Goal: Find specific page/section: Find specific page/section

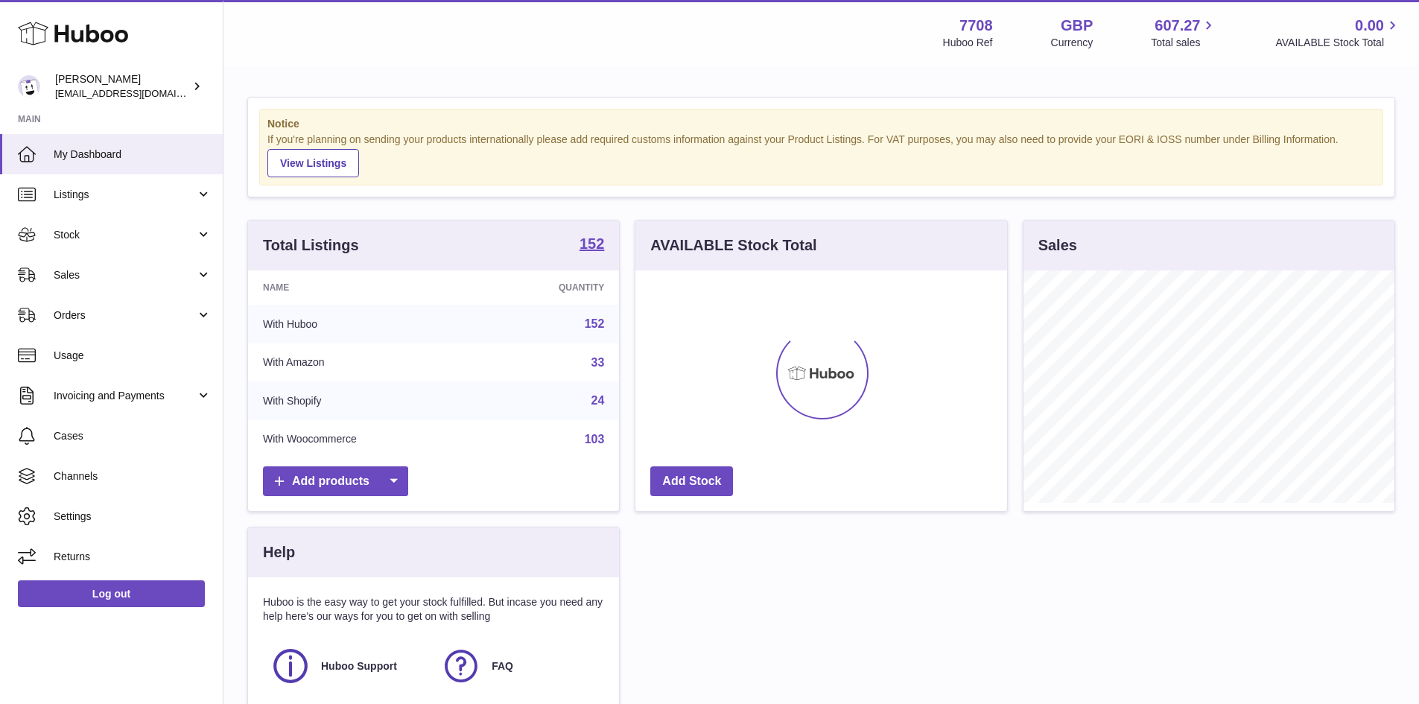
scroll to position [232, 372]
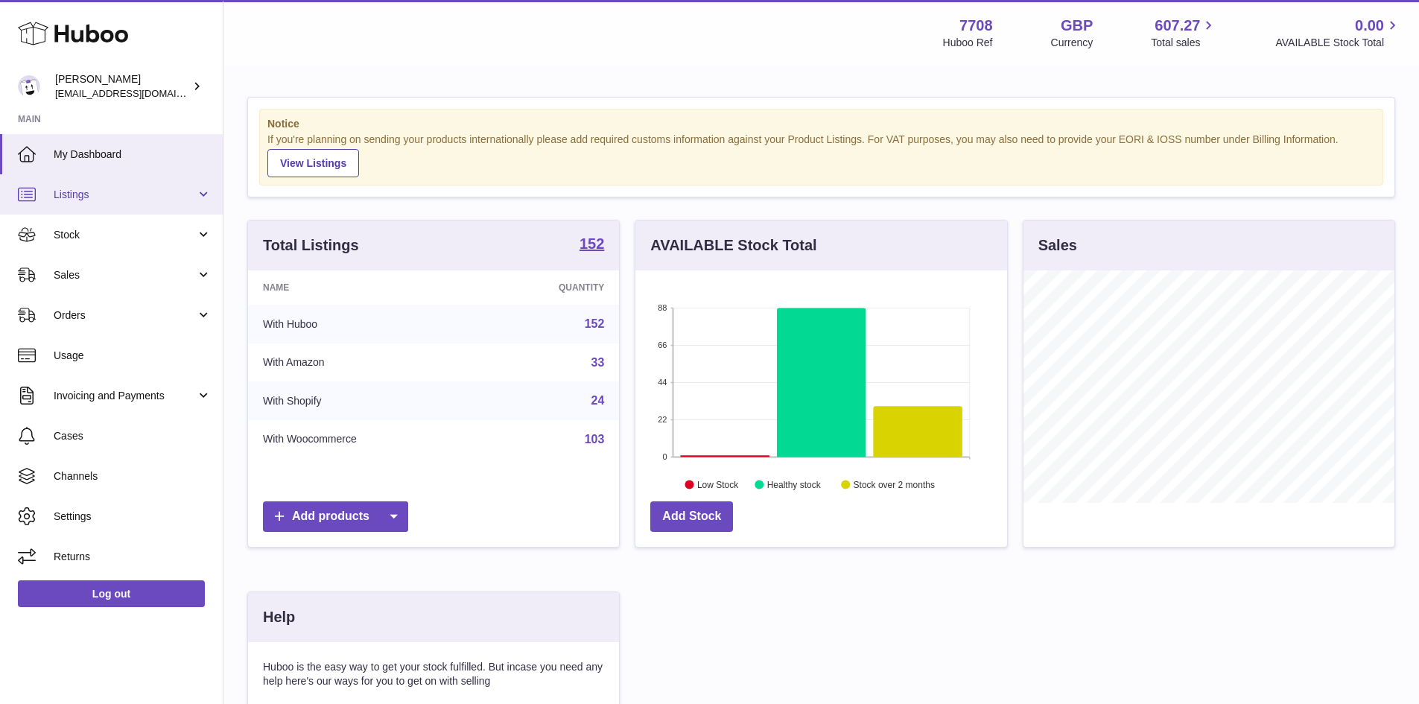
click at [74, 195] on span "Listings" at bounding box center [125, 195] width 142 height 14
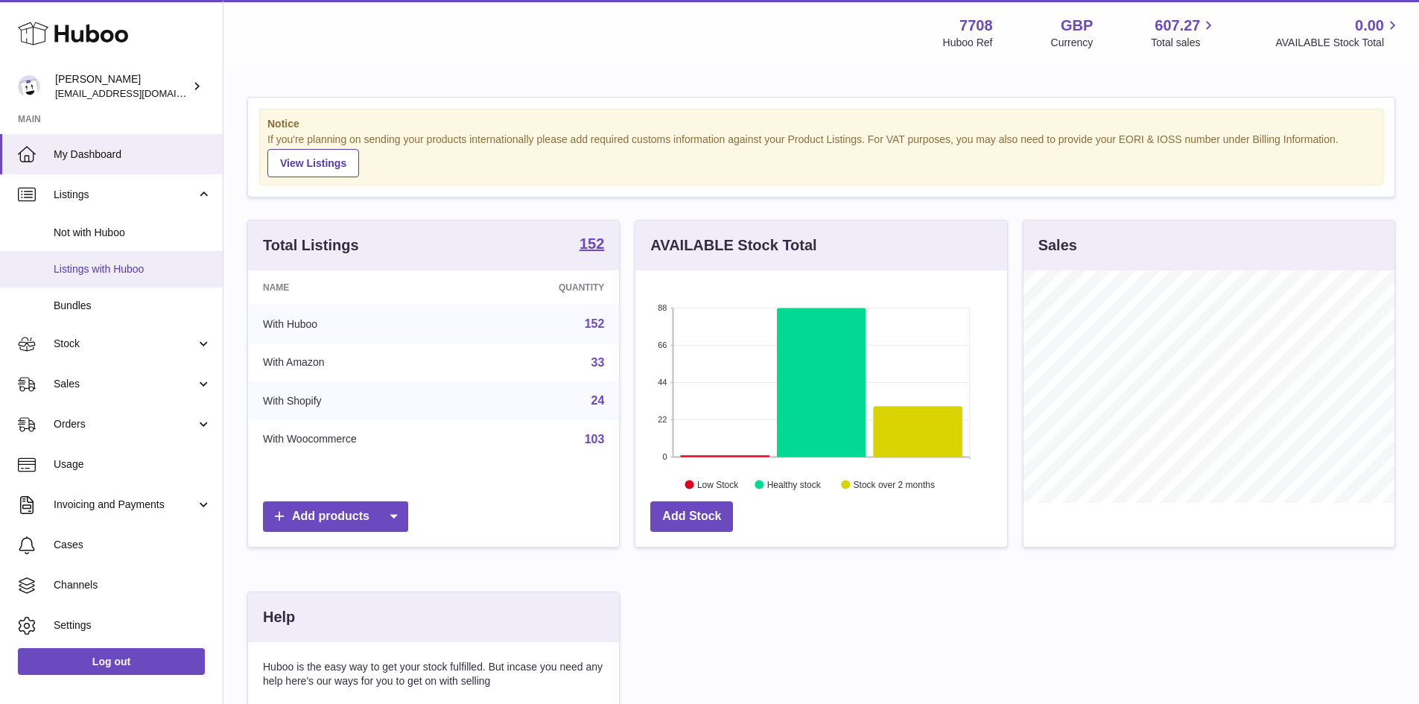
click at [98, 273] on span "Listings with Huboo" at bounding box center [133, 269] width 158 height 14
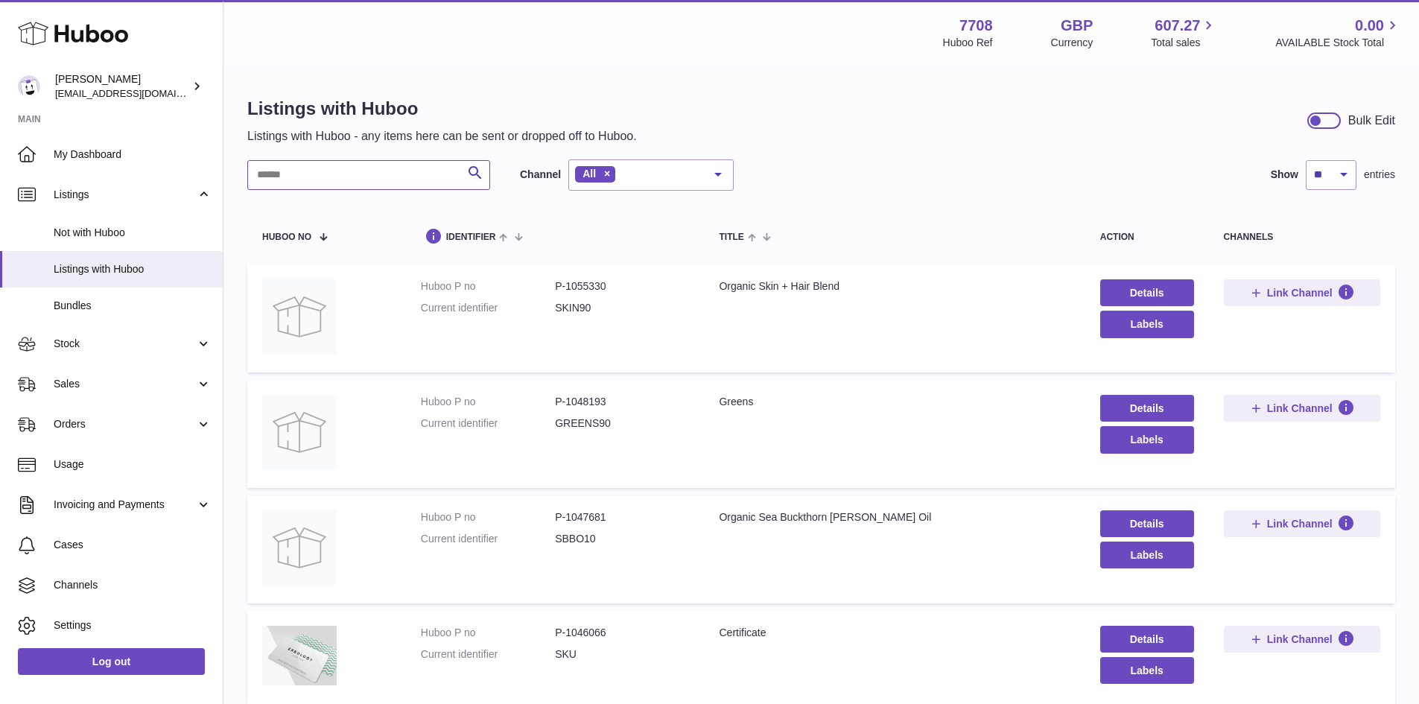
click at [384, 183] on input "text" at bounding box center [368, 175] width 243 height 30
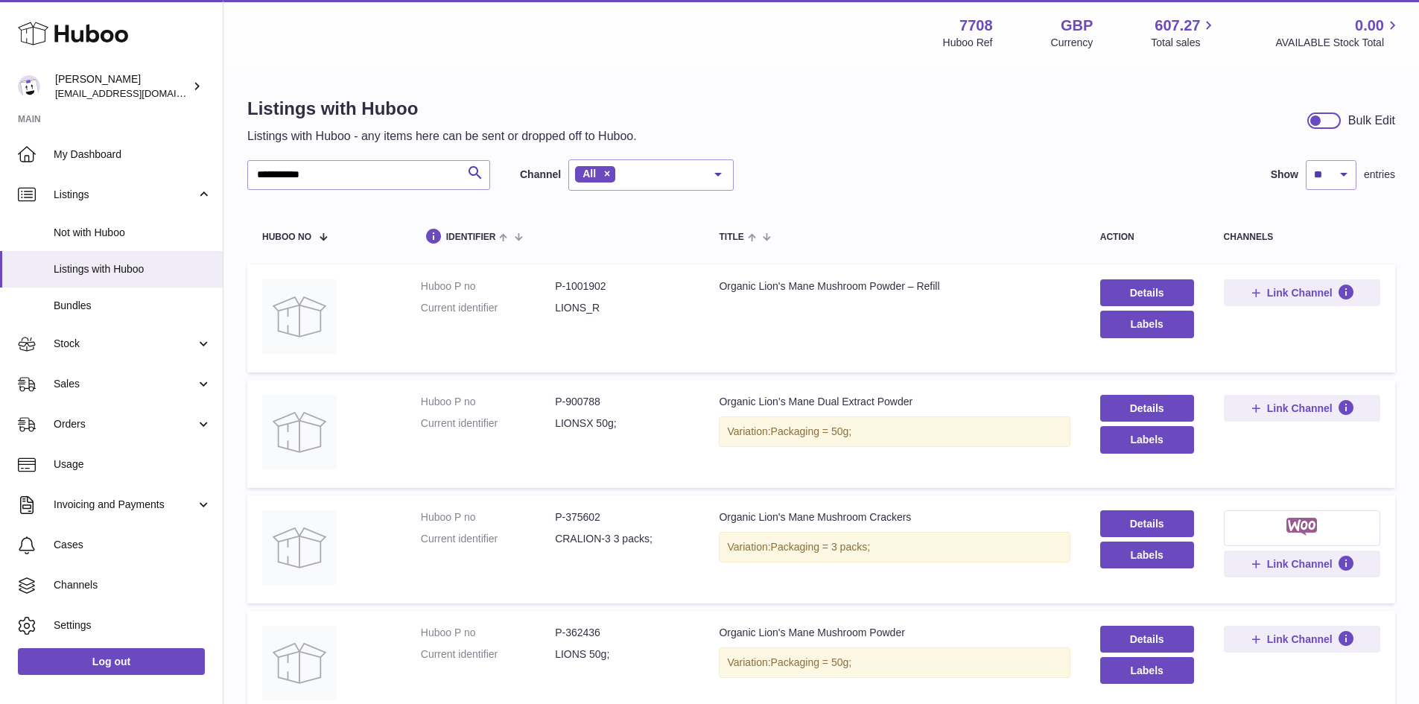
drag, startPoint x: 613, startPoint y: 288, endPoint x: 603, endPoint y: 289, distance: 10.5
click at [603, 289] on dd "P-1001902" at bounding box center [622, 286] width 134 height 14
click at [602, 289] on dd "P-1001902" at bounding box center [622, 286] width 134 height 14
drag, startPoint x: 617, startPoint y: 399, endPoint x: 567, endPoint y: 405, distance: 50.2
click at [567, 405] on dd "P-900788" at bounding box center [622, 402] width 134 height 14
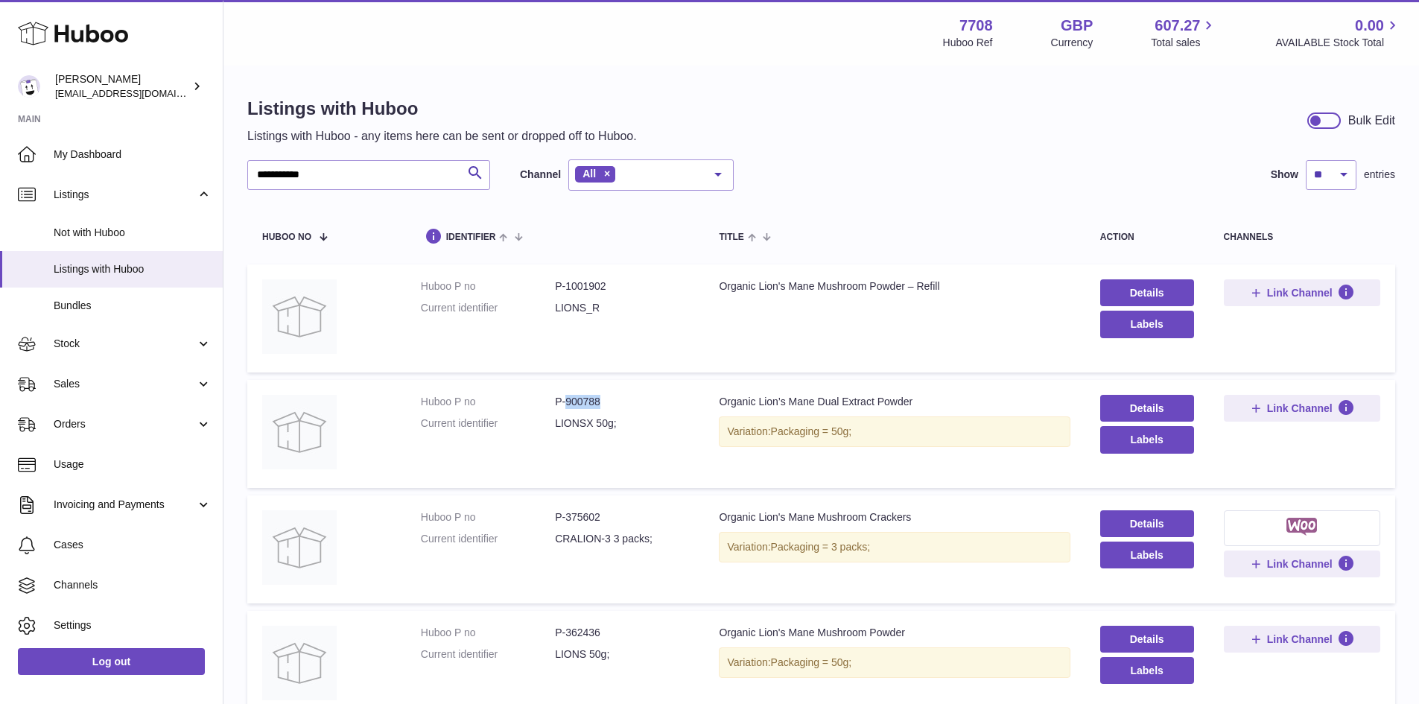
copy dd "900788"
drag, startPoint x: 375, startPoint y: 174, endPoint x: 230, endPoint y: 171, distance: 144.6
click at [230, 171] on div "**********" at bounding box center [822, 411] width 1196 height 689
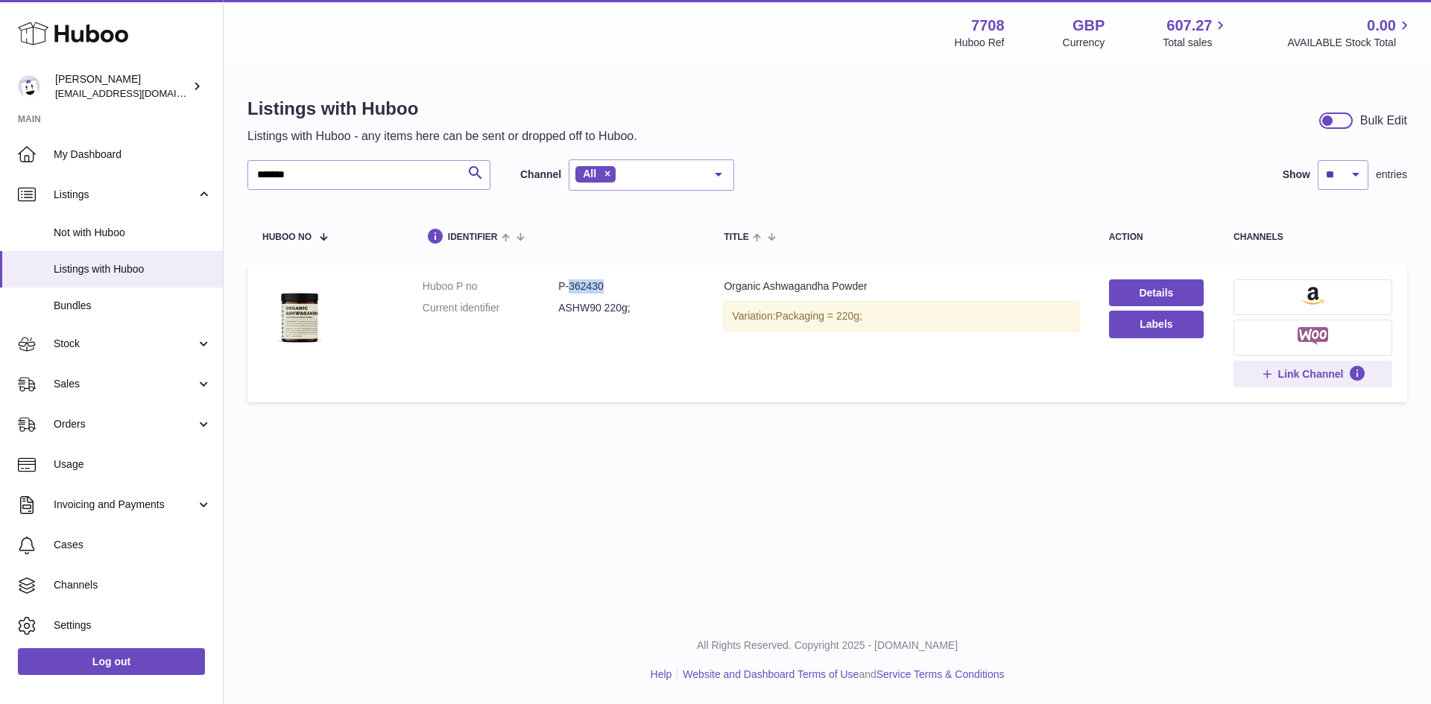
drag, startPoint x: 568, startPoint y: 288, endPoint x: 619, endPoint y: 289, distance: 50.7
click at [619, 289] on dd "P-362430" at bounding box center [626, 286] width 136 height 14
copy dd "362430"
drag, startPoint x: 346, startPoint y: 181, endPoint x: 194, endPoint y: 182, distance: 151.3
click at [194, 182] on div "Huboo [PERSON_NAME] [EMAIL_ADDRESS][DOMAIN_NAME] Main My Dashboard Listings Not…" at bounding box center [715, 352] width 1431 height 704
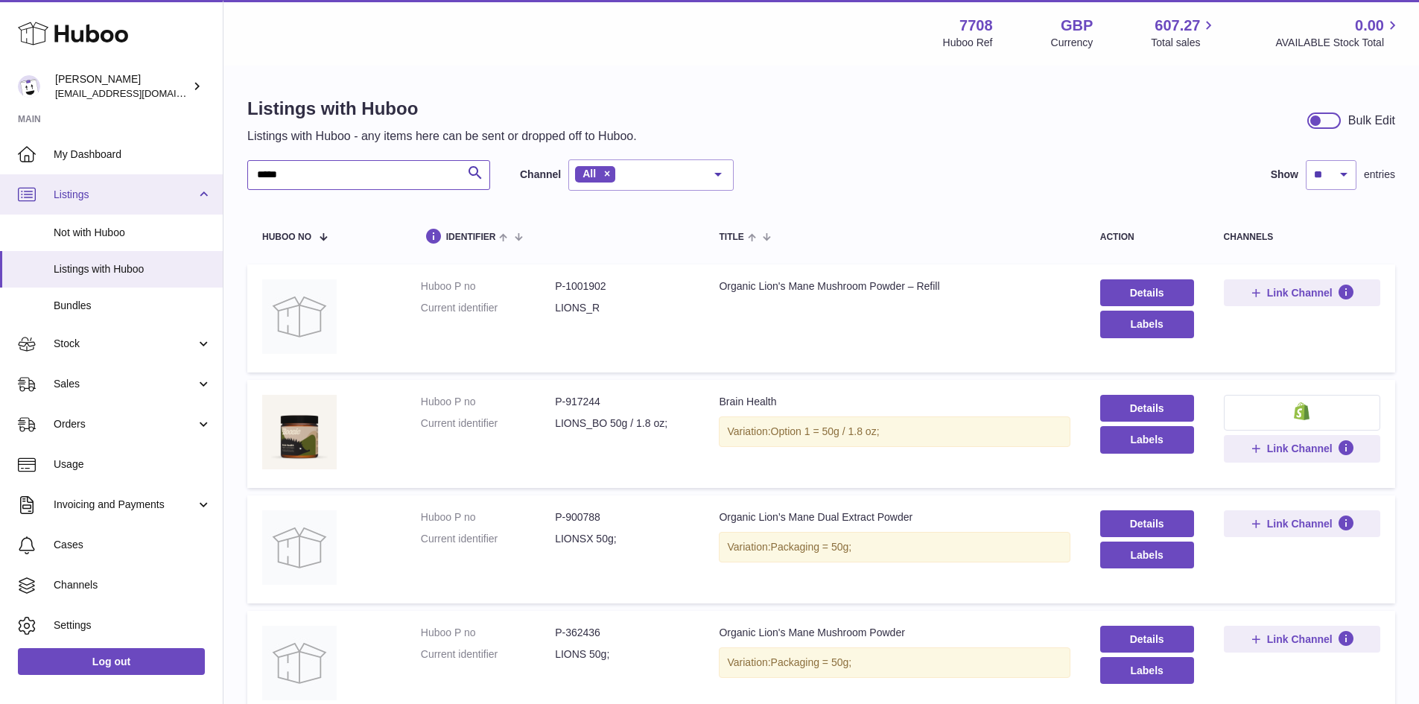
drag, startPoint x: 288, startPoint y: 175, endPoint x: 213, endPoint y: 175, distance: 74.5
click at [213, 175] on div "Huboo [PERSON_NAME] [EMAIL_ADDRESS][DOMAIN_NAME] Main My Dashboard Listings Not…" at bounding box center [709, 422] width 1419 height 844
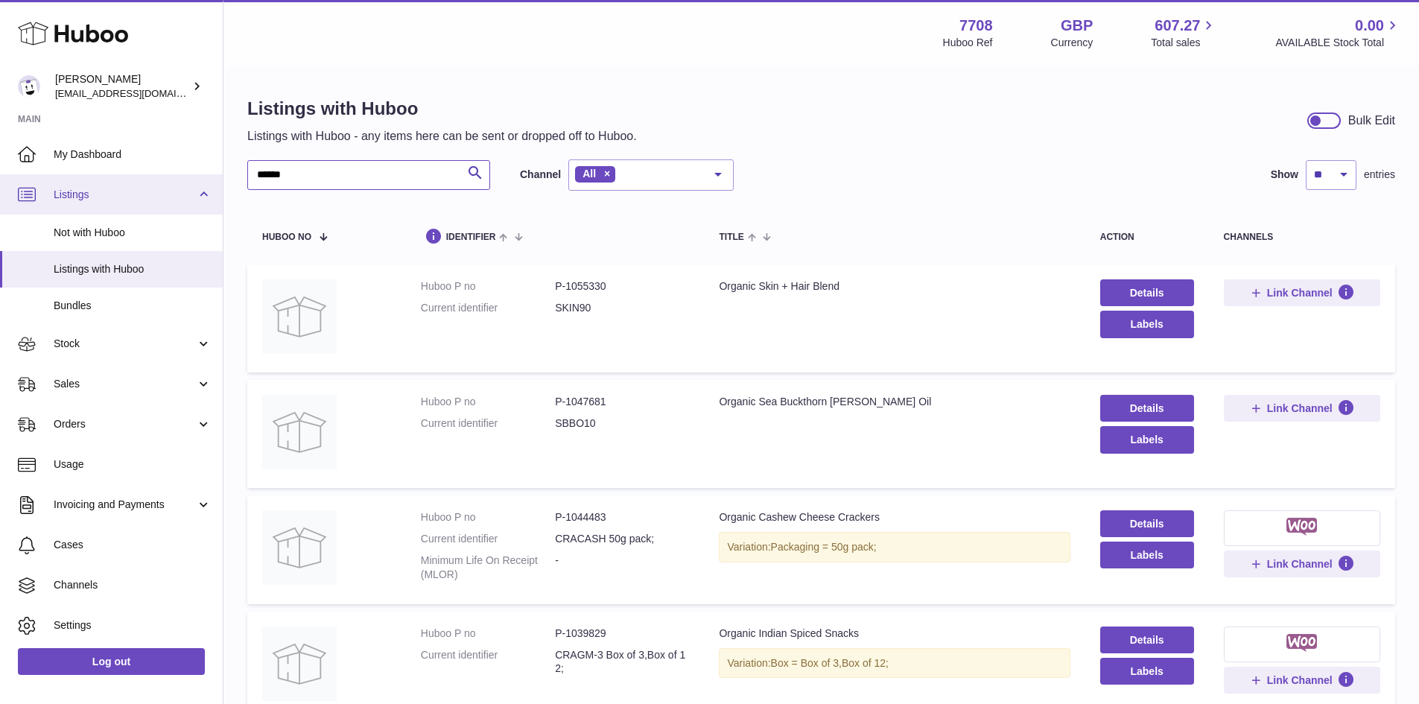
drag, startPoint x: 332, startPoint y: 180, endPoint x: 184, endPoint y: 194, distance: 148.2
click at [299, 175] on input "******" at bounding box center [368, 175] width 243 height 30
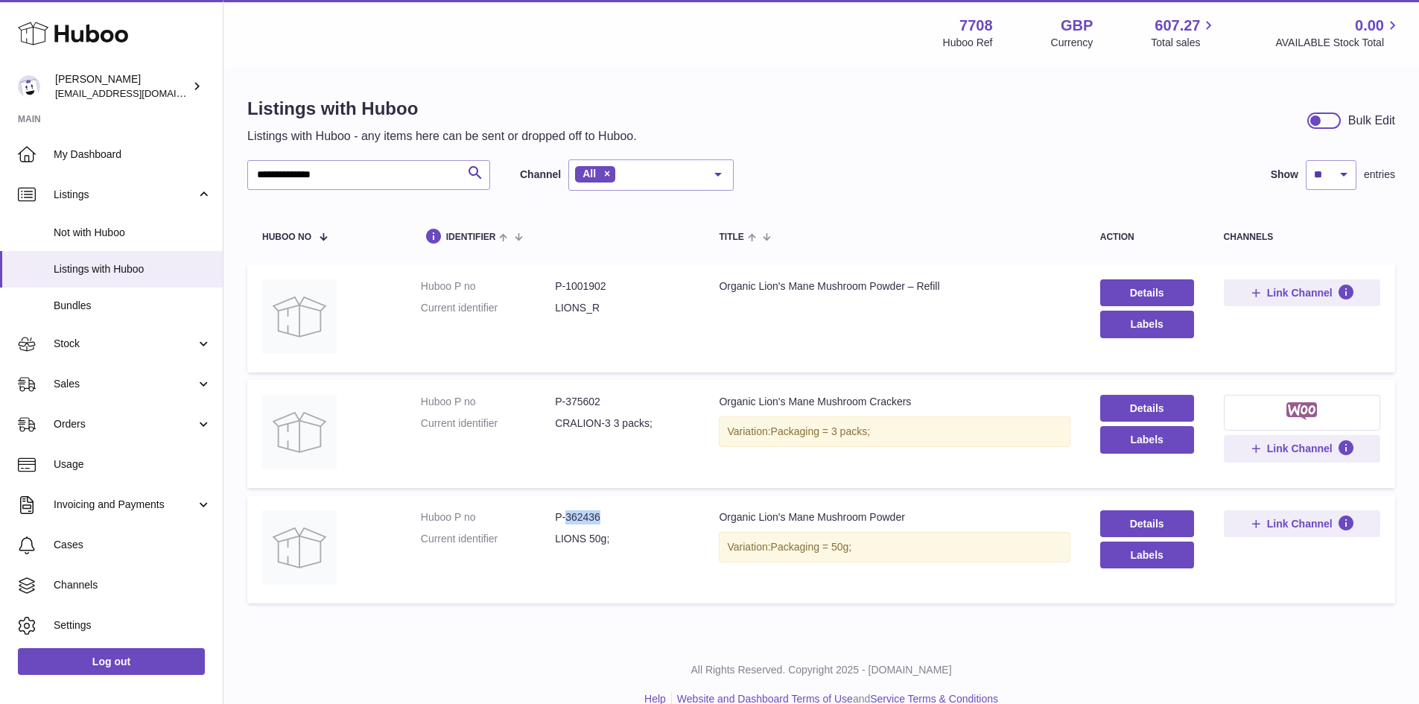
drag, startPoint x: 615, startPoint y: 516, endPoint x: 567, endPoint y: 523, distance: 49.0
click at [567, 523] on dd "P-362436" at bounding box center [622, 517] width 134 height 14
copy dd "362436"
click at [395, 168] on input "**********" at bounding box center [368, 175] width 243 height 30
type input "*"
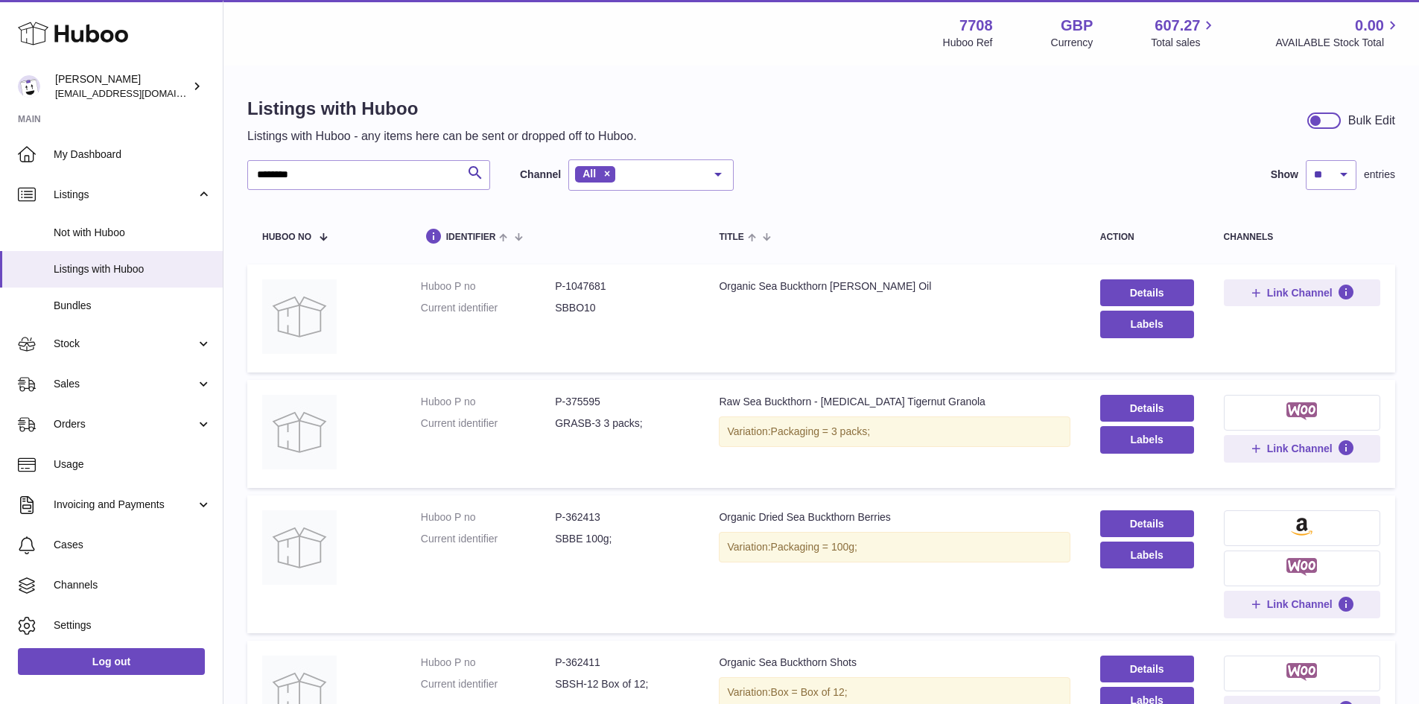
click at [640, 304] on dd "SBBO10" at bounding box center [622, 308] width 134 height 14
drag, startPoint x: 565, startPoint y: 285, endPoint x: 609, endPoint y: 290, distance: 44.2
click at [609, 290] on dd "P-1047681" at bounding box center [622, 286] width 134 height 14
copy dd "1047681"
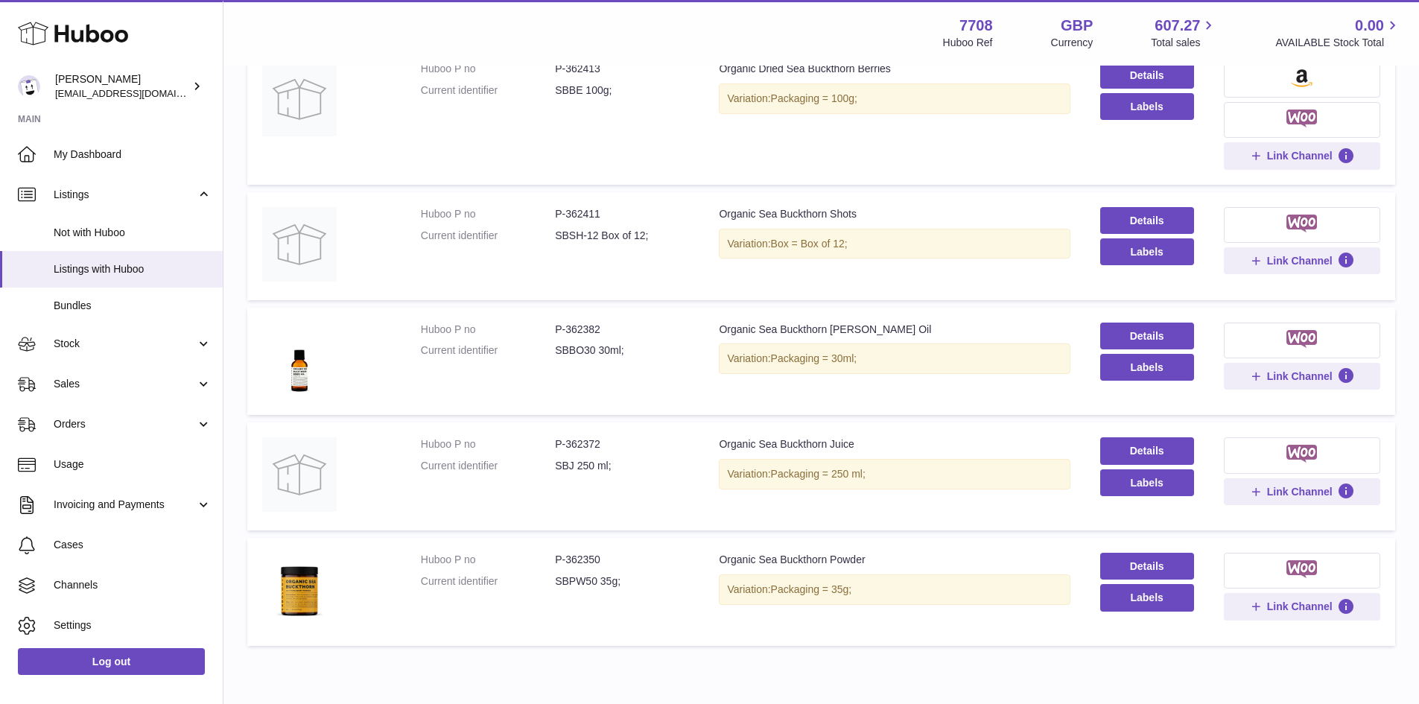
scroll to position [367, 0]
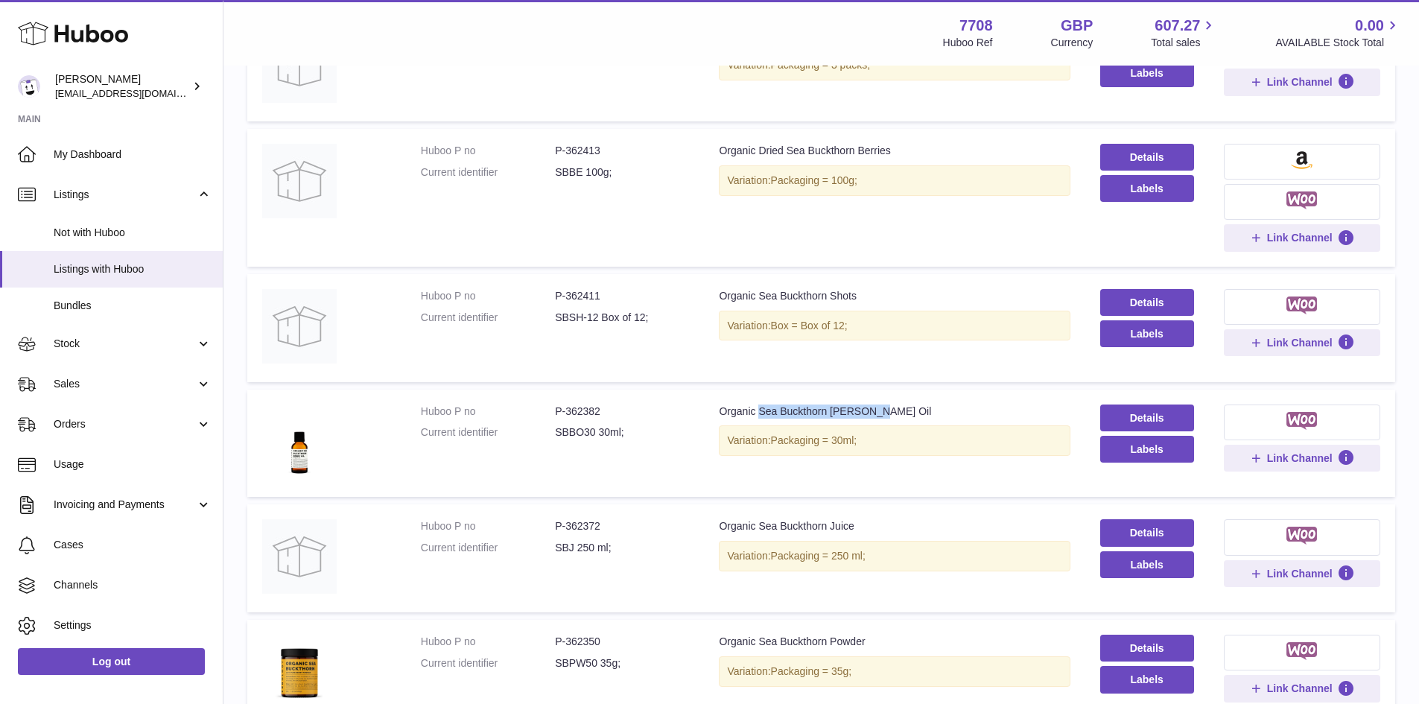
drag, startPoint x: 888, startPoint y: 411, endPoint x: 759, endPoint y: 413, distance: 128.9
click at [759, 413] on div "Organic Sea Buckthorn [PERSON_NAME] Oil" at bounding box center [894, 412] width 351 height 14
click at [660, 427] on dd "SBBO30 30ml;" at bounding box center [622, 432] width 134 height 14
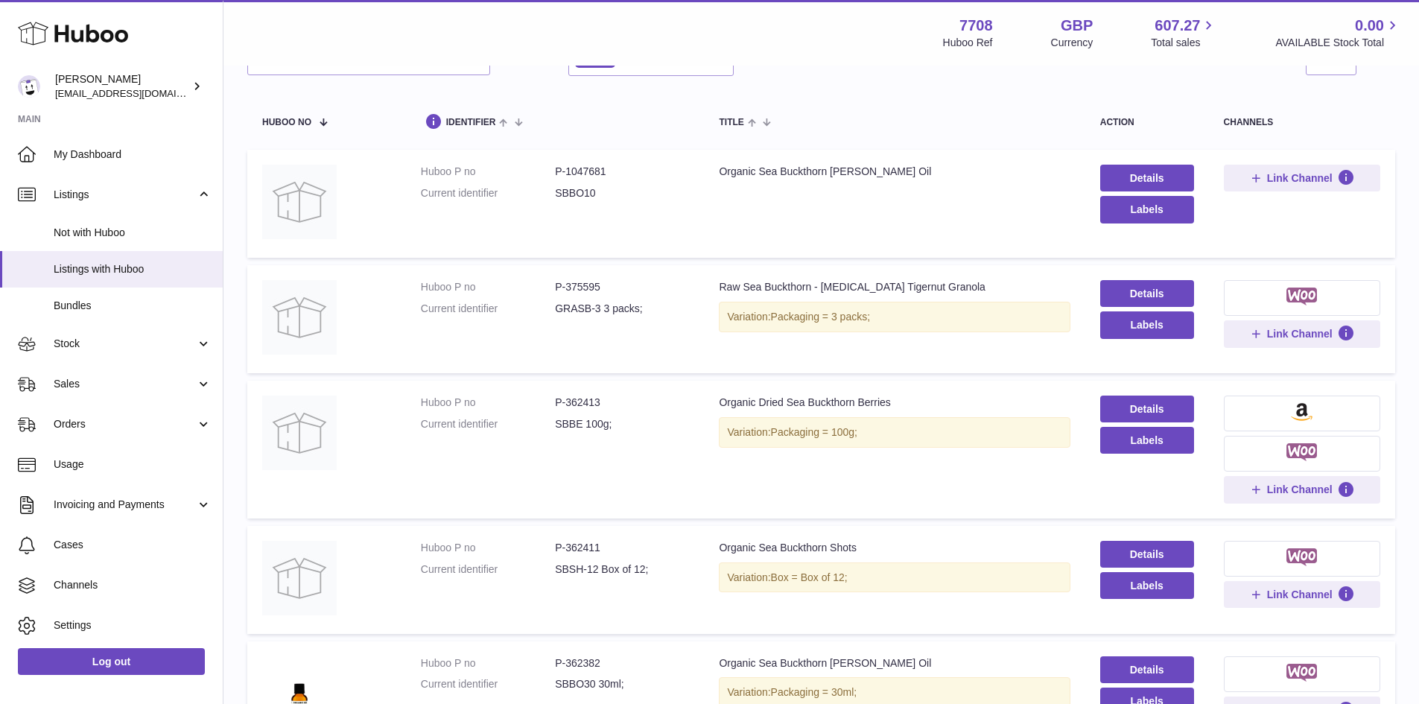
scroll to position [69, 0]
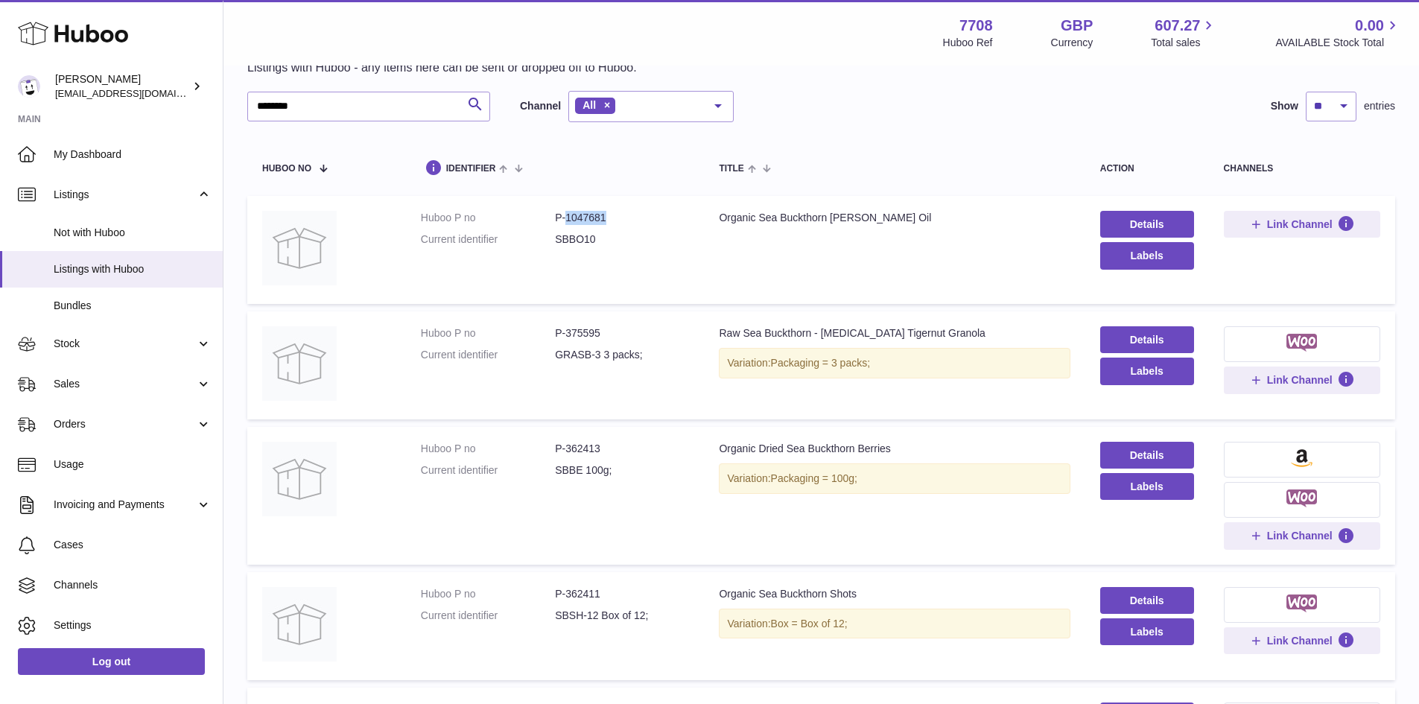
drag, startPoint x: 606, startPoint y: 224, endPoint x: 563, endPoint y: 221, distance: 43.3
click at [563, 221] on dd "P-1047681" at bounding box center [622, 218] width 134 height 14
copy dd "1047681"
click at [644, 278] on td "Huboo P no P-1047681 Current identifier SBBO10" at bounding box center [555, 250] width 299 height 108
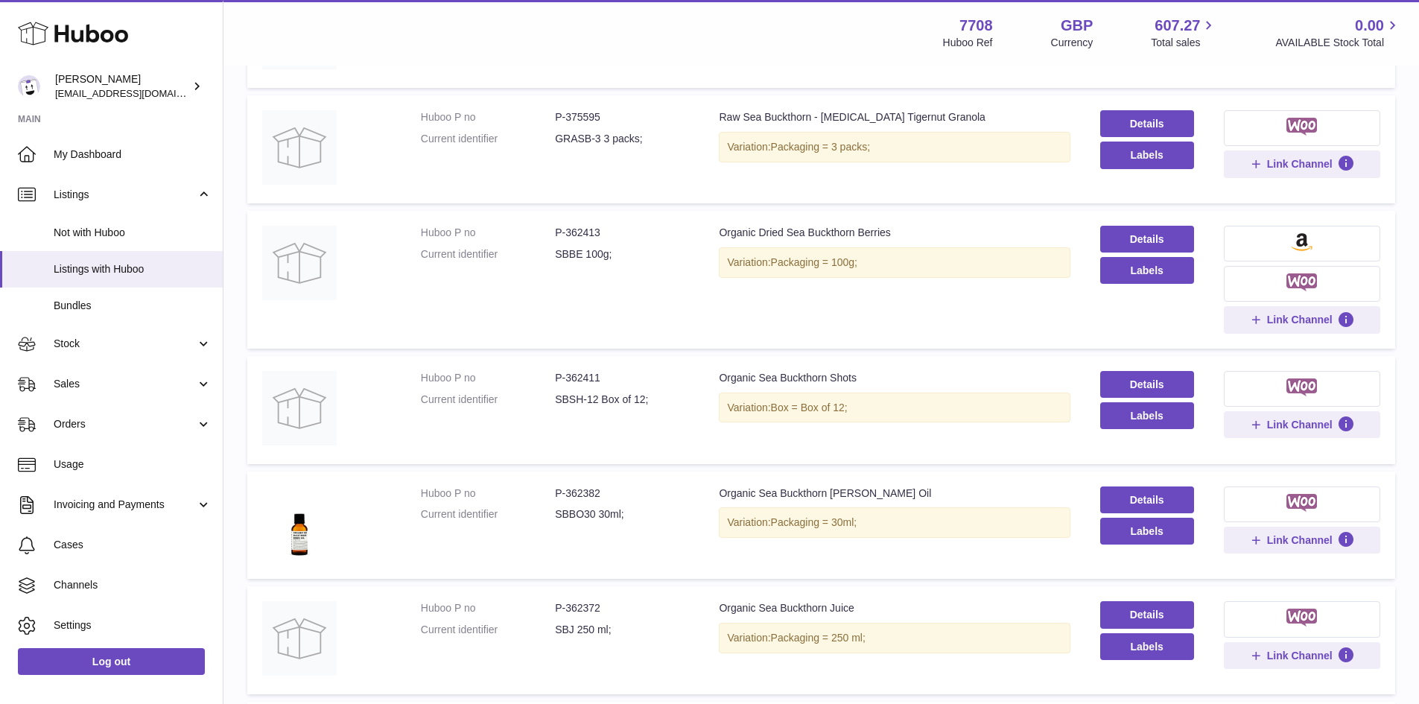
scroll to position [292, 0]
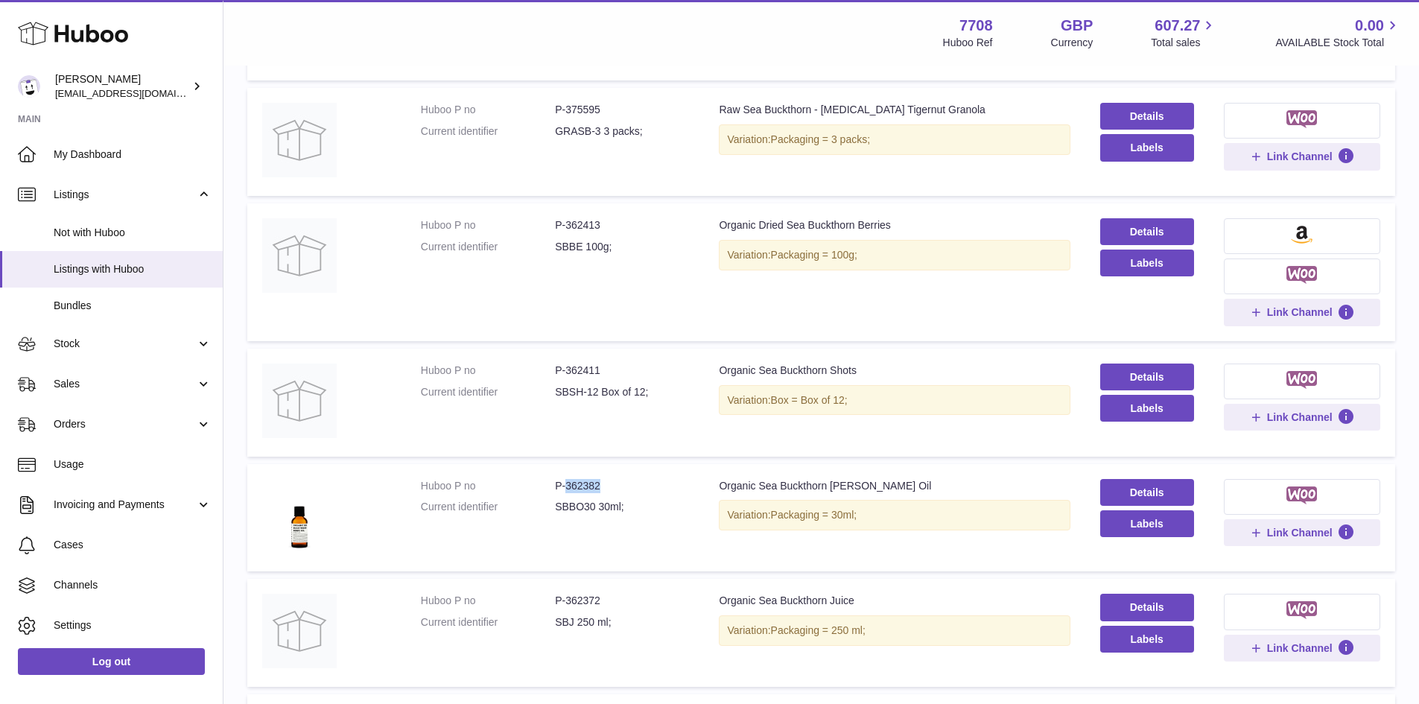
drag, startPoint x: 613, startPoint y: 490, endPoint x: 567, endPoint y: 490, distance: 46.2
click at [567, 490] on dd "P-362382" at bounding box center [622, 486] width 134 height 14
copy dd "362382"
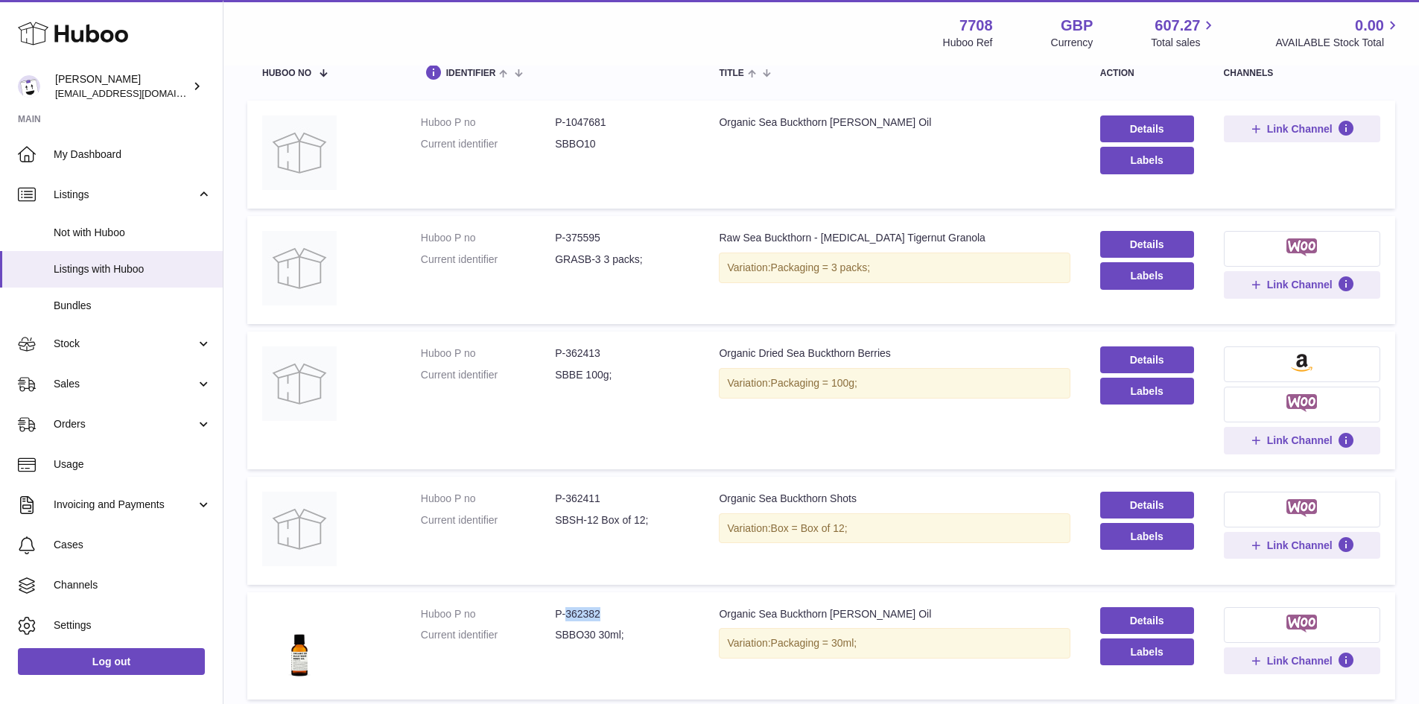
scroll to position [0, 0]
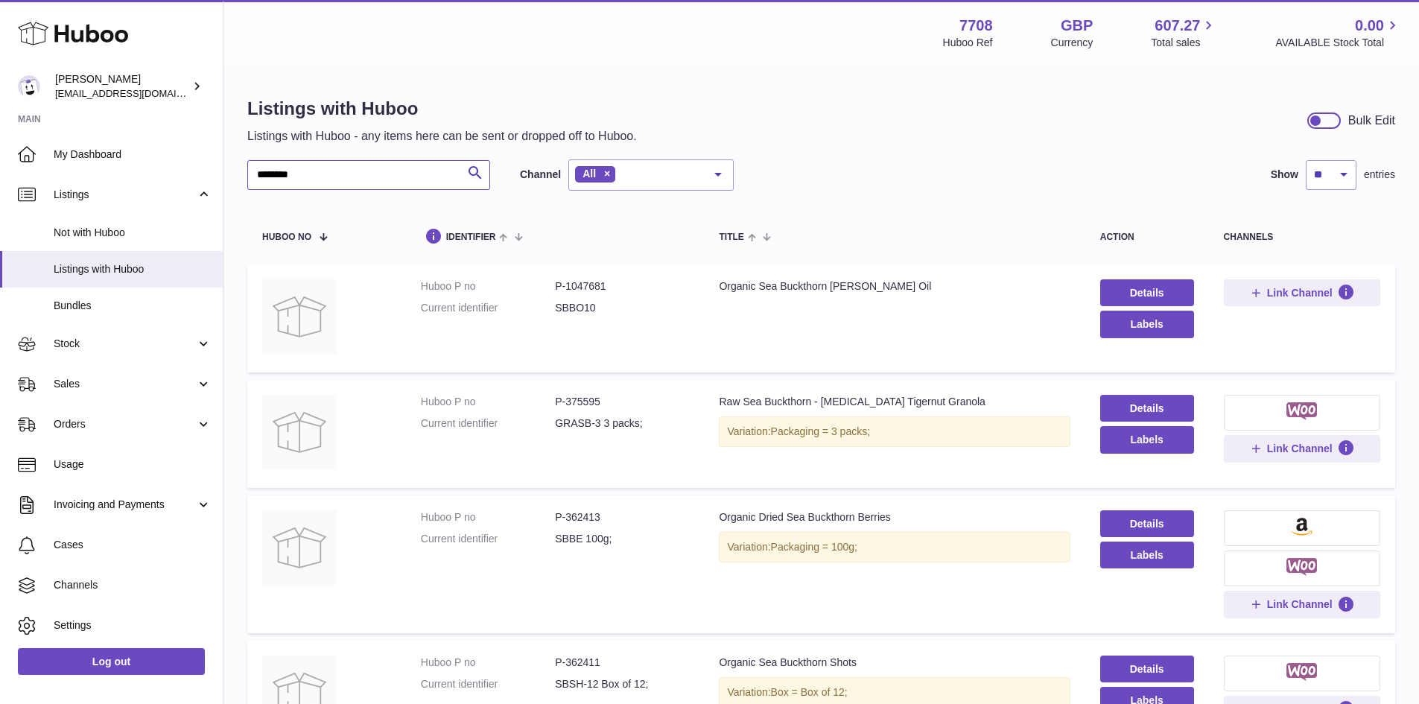
click at [367, 182] on input "********" at bounding box center [368, 175] width 243 height 30
type input "*"
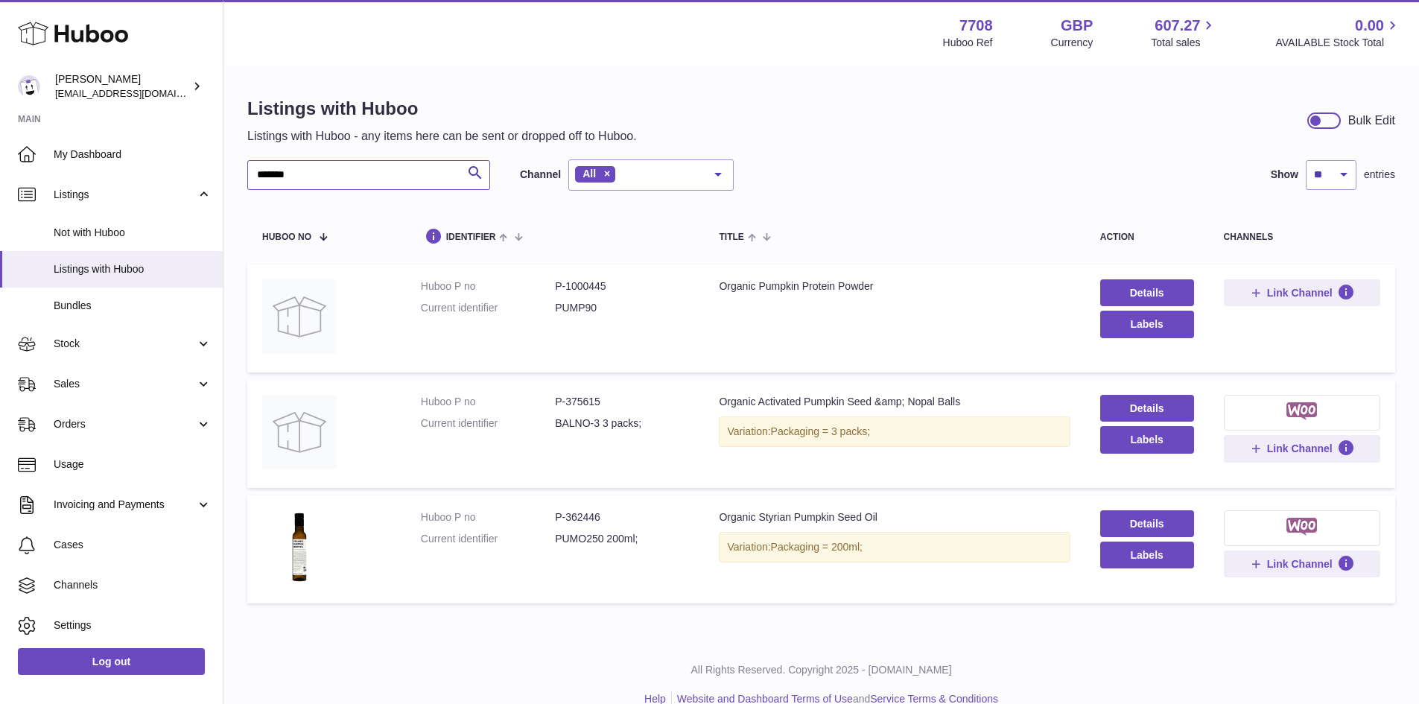
type input "*******"
drag, startPoint x: 611, startPoint y: 522, endPoint x: 568, endPoint y: 521, distance: 43.2
click at [568, 521] on dd "P-362446" at bounding box center [622, 517] width 134 height 14
copy dd "362446"
